Goal: Task Accomplishment & Management: Manage account settings

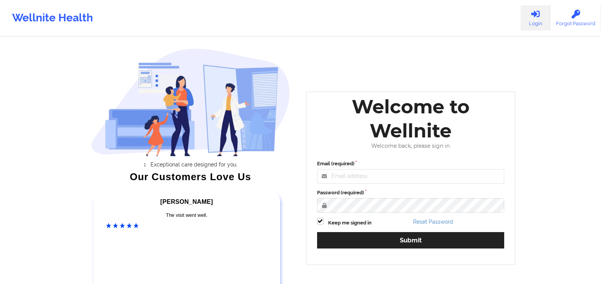
drag, startPoint x: 362, startPoint y: 159, endPoint x: 355, endPoint y: 172, distance: 14.5
click at [359, 164] on div "Email (required) Password (required) Keep me signed in Reset Password Submit" at bounding box center [411, 206] width 198 height 104
click at [352, 176] on input "Email (required)" at bounding box center [411, 176] width 188 height 14
type input "[PERSON_NAME][EMAIL_ADDRESS][PERSON_NAME][DOMAIN_NAME]"
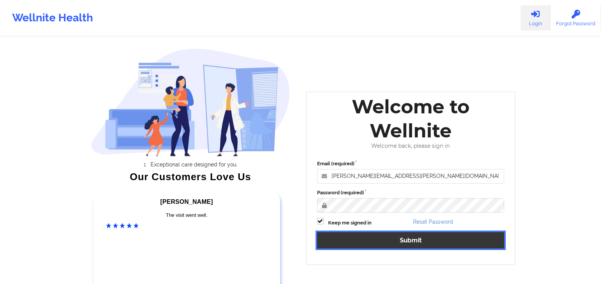
click at [382, 238] on button "Submit" at bounding box center [411, 240] width 188 height 16
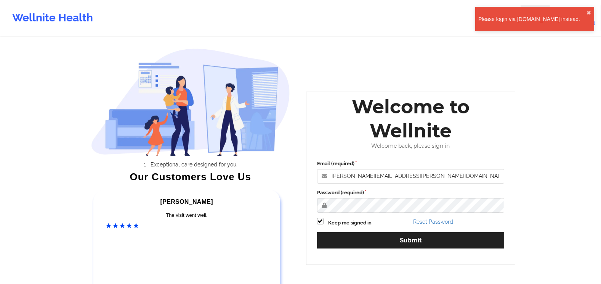
click at [549, 18] on div "Please login via [DOMAIN_NAME] instead." at bounding box center [533, 19] width 108 height 8
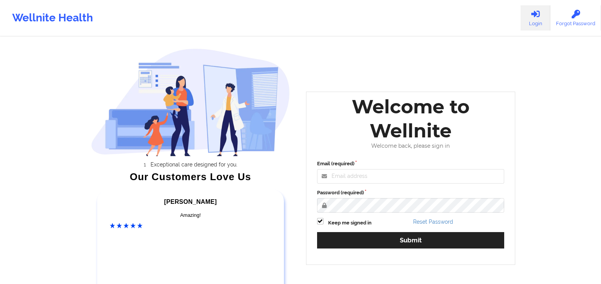
drag, startPoint x: 348, startPoint y: 183, endPoint x: 351, endPoint y: 180, distance: 4.7
click at [350, 181] on div "Email (required) Password (required) Keep me signed in Reset Password Submit" at bounding box center [411, 206] width 198 height 104
click at [353, 176] on input "Email (required)" at bounding box center [411, 176] width 188 height 14
type input "[PERSON_NAME][EMAIL_ADDRESS][PERSON_NAME][DOMAIN_NAME]"
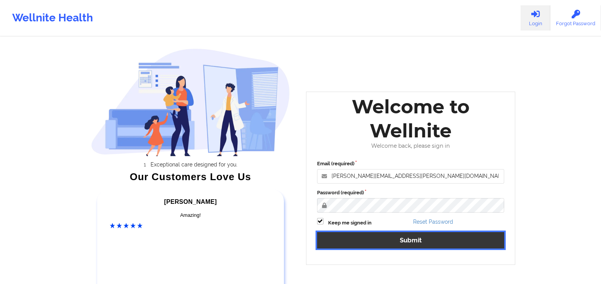
click at [415, 243] on button "Submit" at bounding box center [411, 240] width 188 height 16
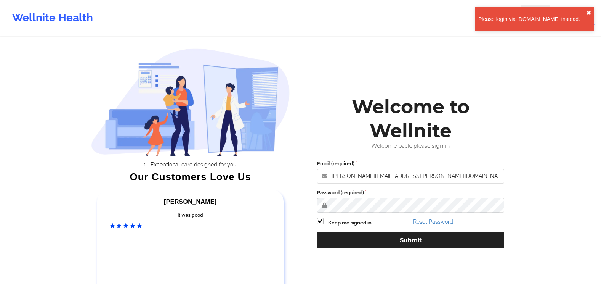
click at [588, 11] on button "✖︎" at bounding box center [589, 13] width 5 height 6
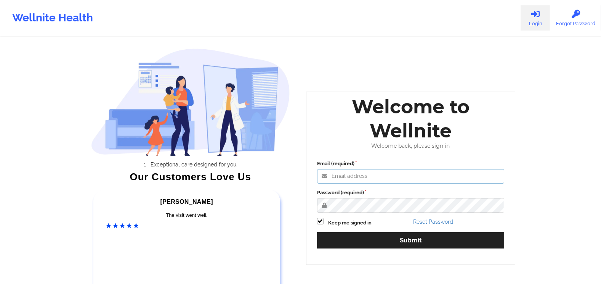
click at [360, 182] on input "Email (required)" at bounding box center [411, 176] width 188 height 14
type input "[PERSON_NAME][EMAIL_ADDRESS][PERSON_NAME][DOMAIN_NAME]"
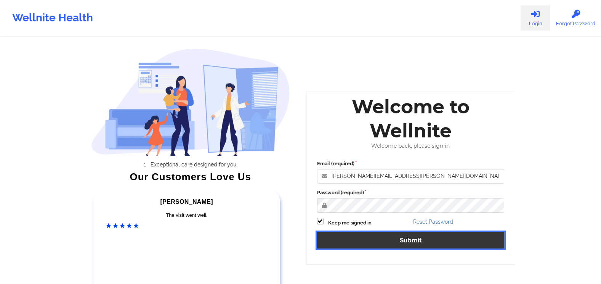
click at [376, 234] on button "Submit" at bounding box center [411, 240] width 188 height 16
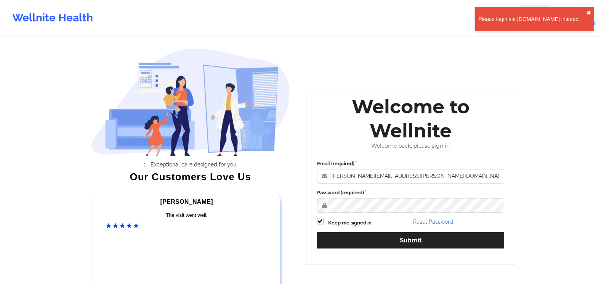
click at [589, 11] on button "✖︎" at bounding box center [589, 13] width 5 height 6
